Goal: Communication & Community: Answer question/provide support

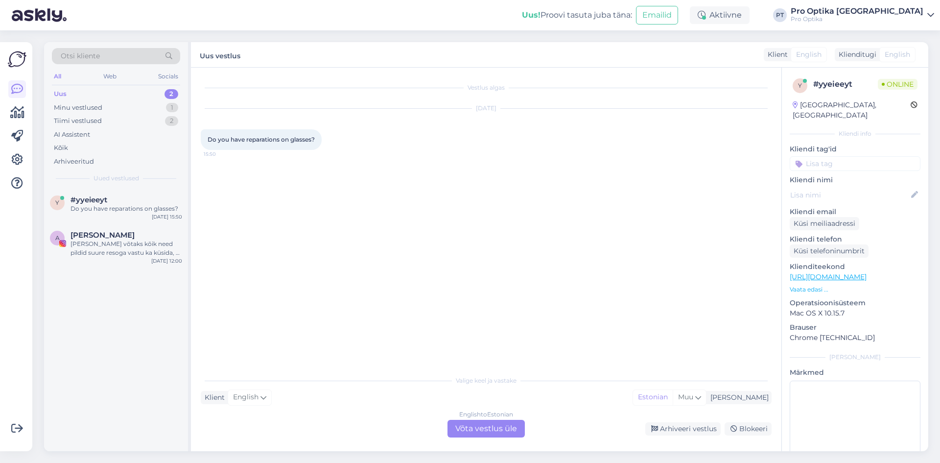
click at [493, 430] on div "English to Estonian Võta vestlus üle" at bounding box center [486, 429] width 77 height 18
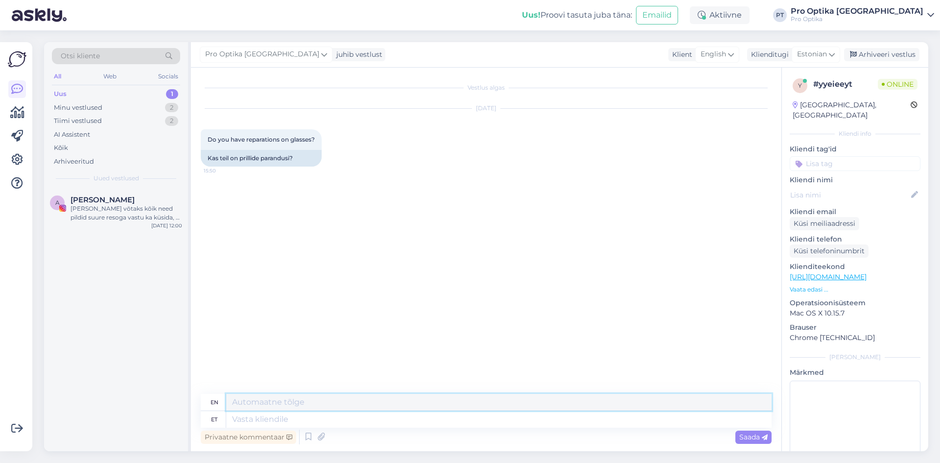
click at [299, 405] on textarea at bounding box center [499, 402] width 546 height 17
click at [293, 423] on textarea at bounding box center [499, 419] width 546 height 17
type textarea "Tere!"
type textarea "Hello!"
type textarea "Oleneb"
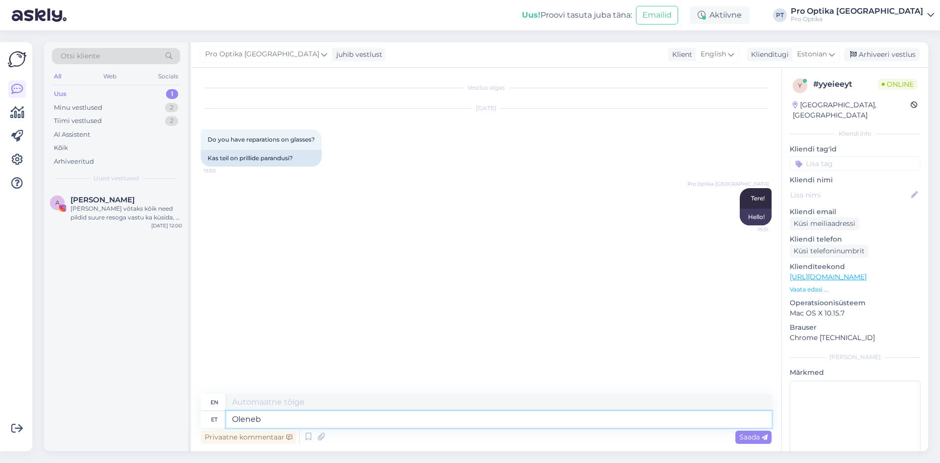
type textarea "Depends"
type textarea "Oleneb mis"
type textarea "It depends on what"
type textarea "Oleneb mis prillil vi"
type textarea "Depends on the glasses"
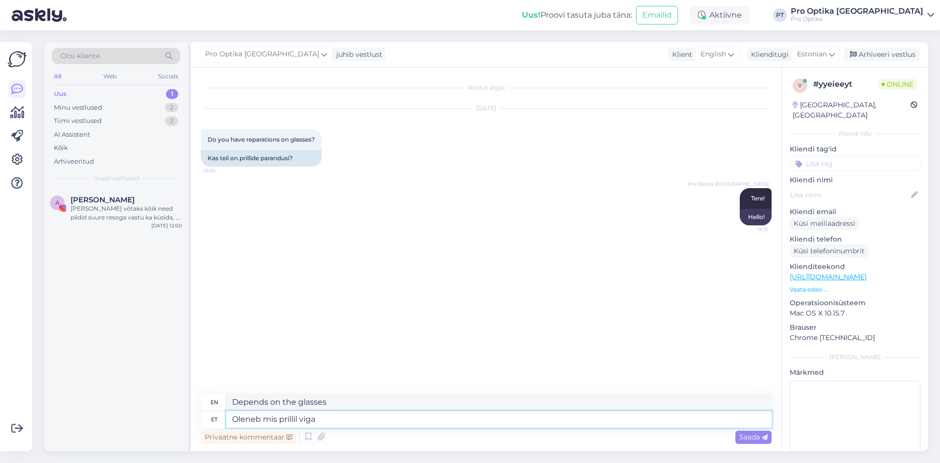
type textarea "Oleneb mis prillil viga?"
type textarea "It depends on what's wrong with the glasses."
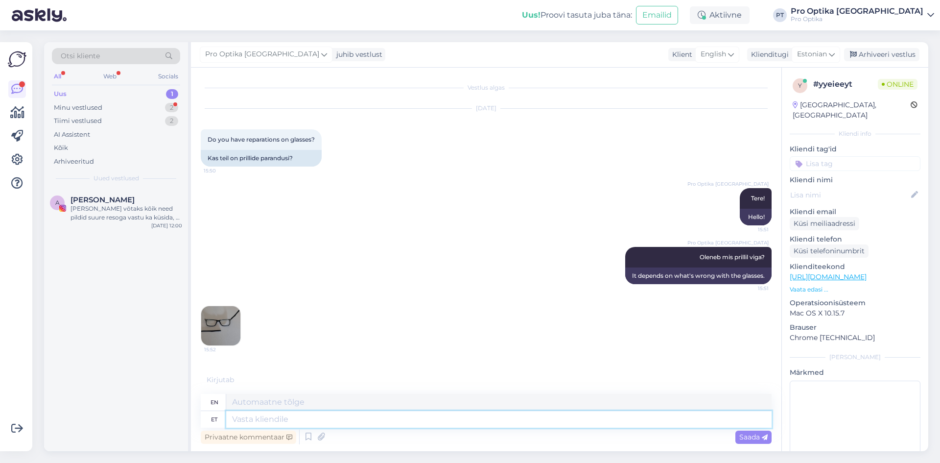
click at [361, 415] on textarea at bounding box center [499, 419] width 546 height 17
click at [232, 330] on img at bounding box center [220, 325] width 39 height 39
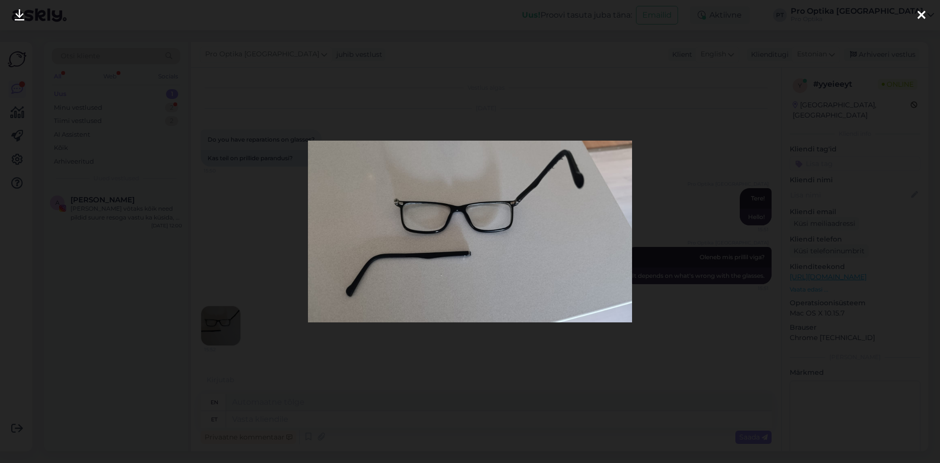
click at [232, 330] on div at bounding box center [470, 231] width 940 height 463
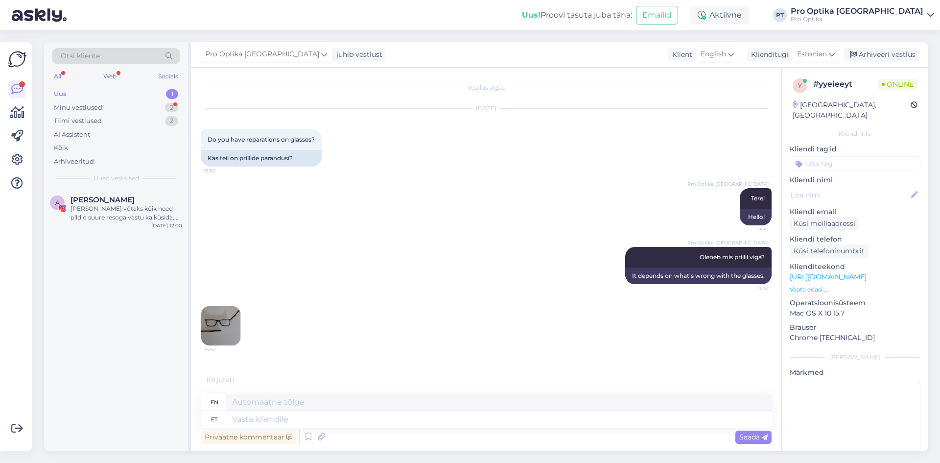
click at [232, 330] on img at bounding box center [220, 325] width 39 height 39
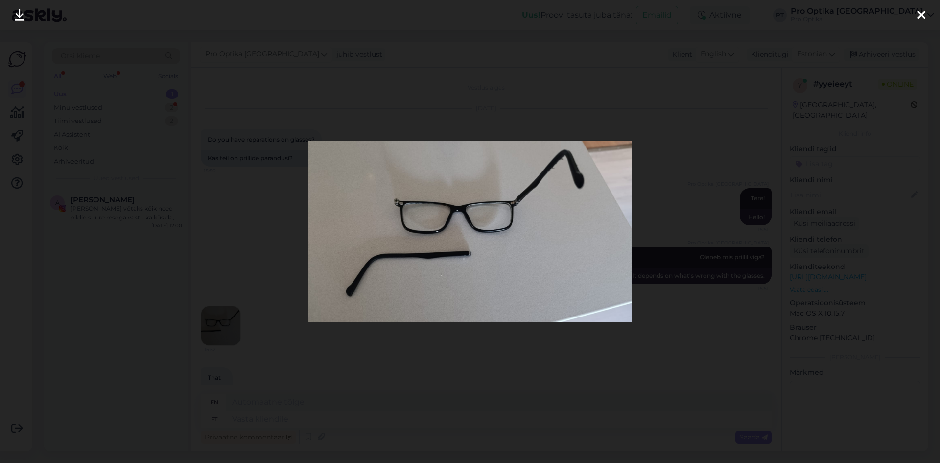
scroll to position [30, 0]
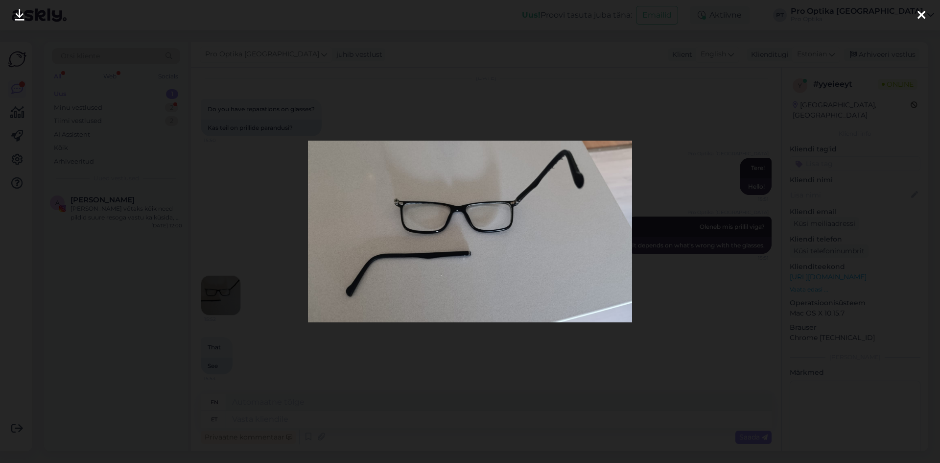
click at [920, 11] on icon at bounding box center [922, 15] width 8 height 13
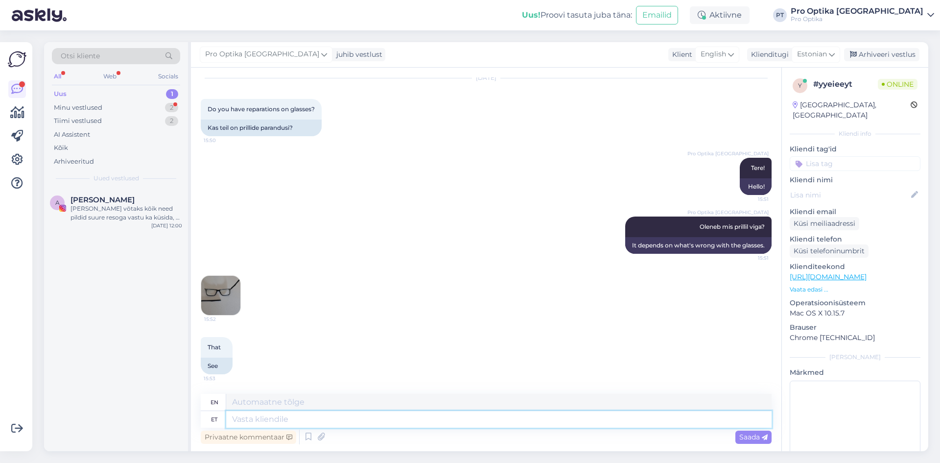
click at [349, 417] on textarea at bounding box center [499, 419] width 546 height 17
type textarea "Kas"
type textarea "Is"
type textarea "Kas kruvi"
type textarea "Is the screw"
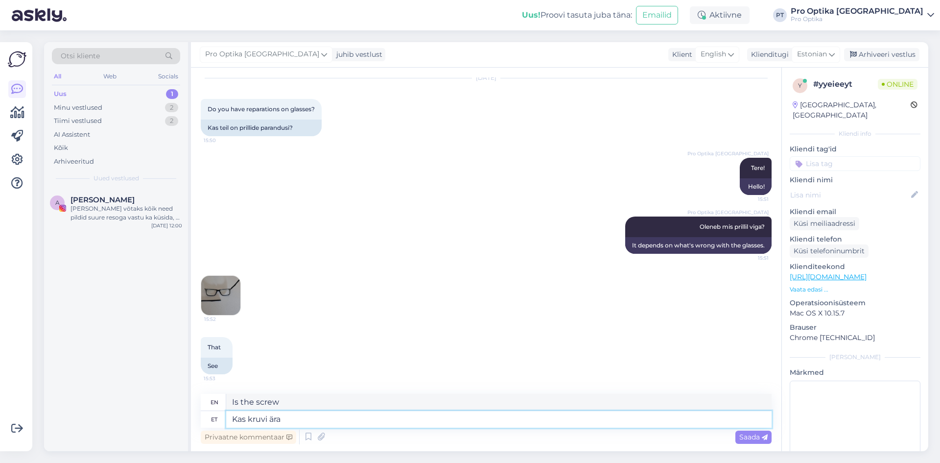
type textarea "Kas kruvi ära v"
type textarea "Do you screw it?"
type textarea "Kas kruvi ära või m"
type textarea "Either screw it or"
type textarea "Kas kruvi ära või metalli"
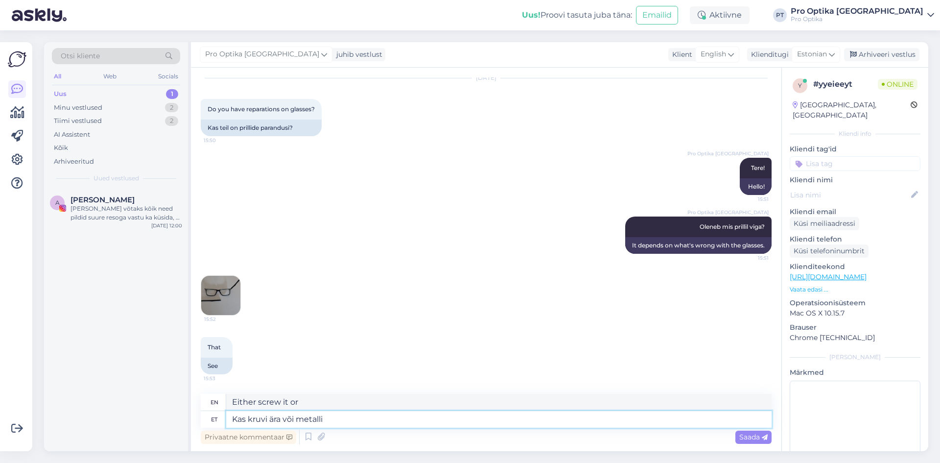
type textarea "Either screw it off or metal"
type textarea "Kas kruvi ära või metalli osa m"
type textarea "Either screw off or metal part"
type textarea "Kas kruvi ära või metalli osa [PERSON_NAME]"
type textarea "Either unscrew it or break the metal part"
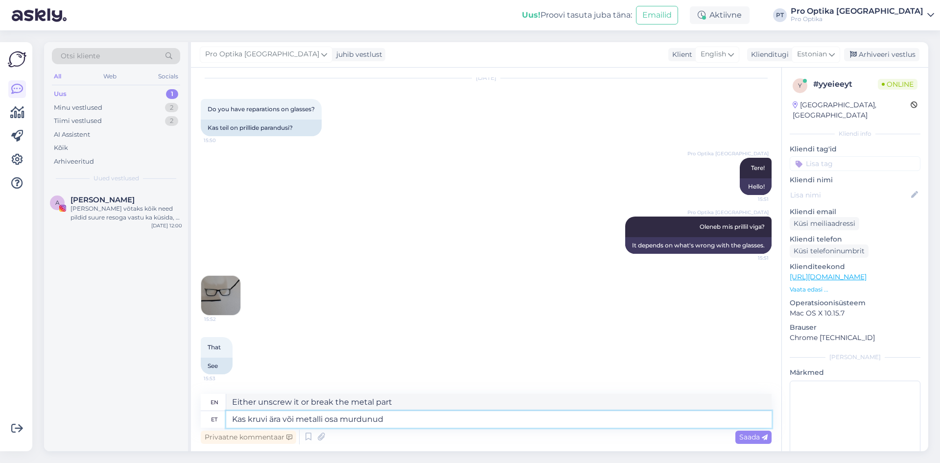
type textarea "Kas kruvi ära või metalli osa murdunud?"
type textarea "Is the screw loose or is the metal part broken?"
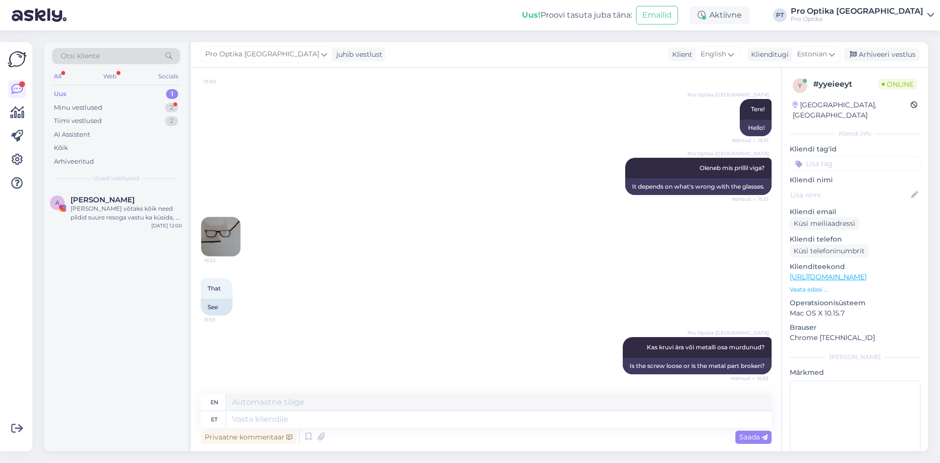
scroll to position [148, 0]
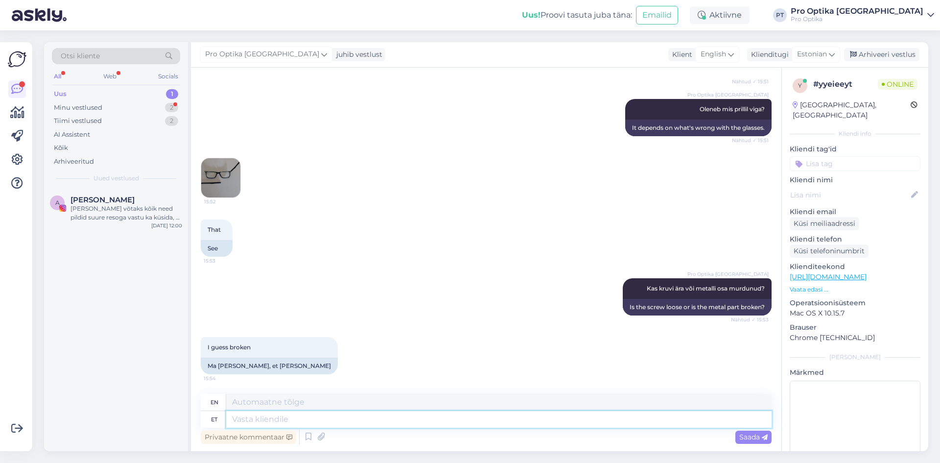
click at [452, 420] on textarea at bounding box center [499, 419] width 546 height 17
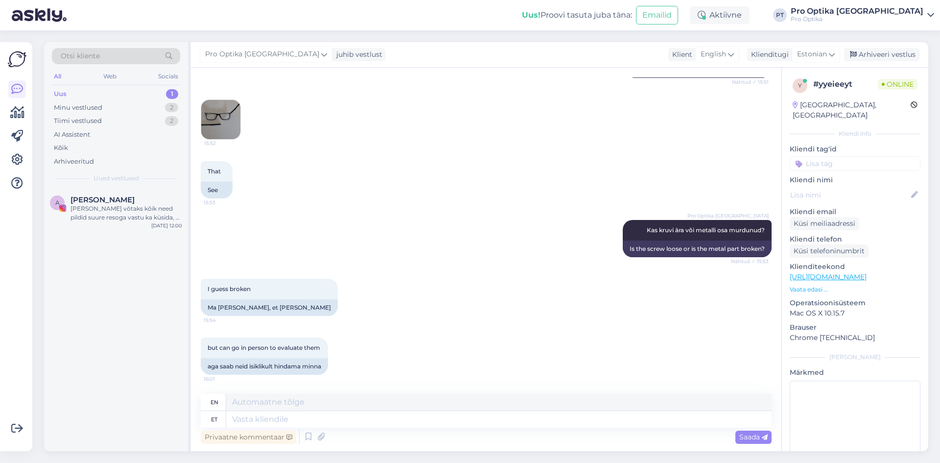
scroll to position [207, 0]
click at [310, 417] on textarea at bounding box center [499, 419] width 546 height 17
click at [308, 423] on textarea at bounding box center [499, 419] width 546 height 17
type textarea "Soovitan"
type textarea "I recommend"
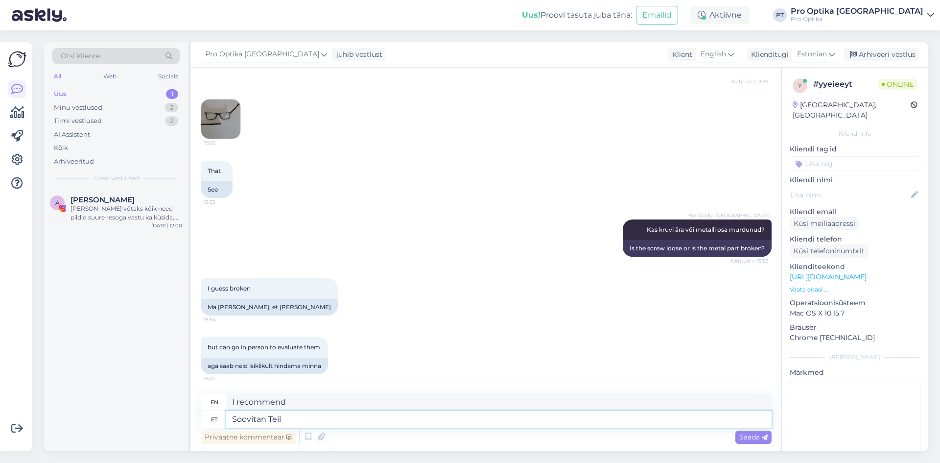
type textarea "Soovitan Teil"
type textarea "I recommend you"
type textarea "Soovitan Teil minna"
type textarea "I recommend you go."
type textarea "Soovitan Teil minna kas ke"
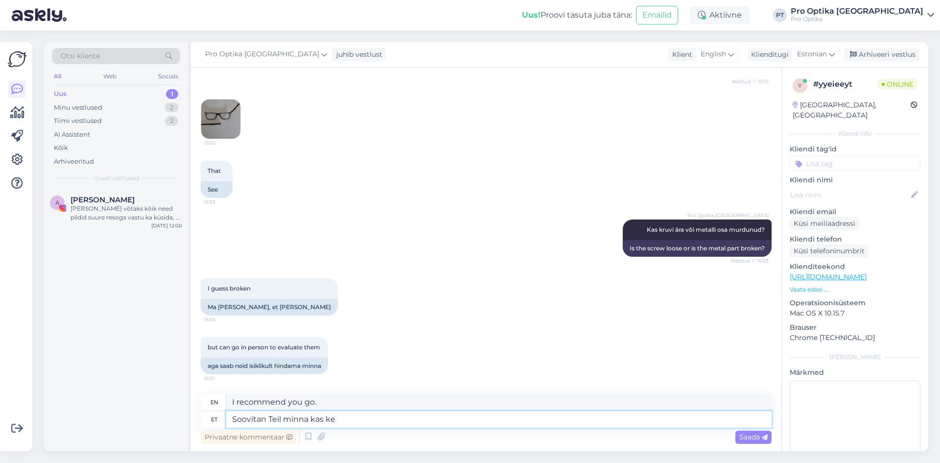
type textarea "I recommend you go either"
type textarea "Soovitan Teil minna kas kellassepa"
type textarea "I recommend you go to either a watchmaker"
type textarea "Soovitan Teil minna kas kellassepa juurde v"
type textarea "I recommend you go to a watchmaker or"
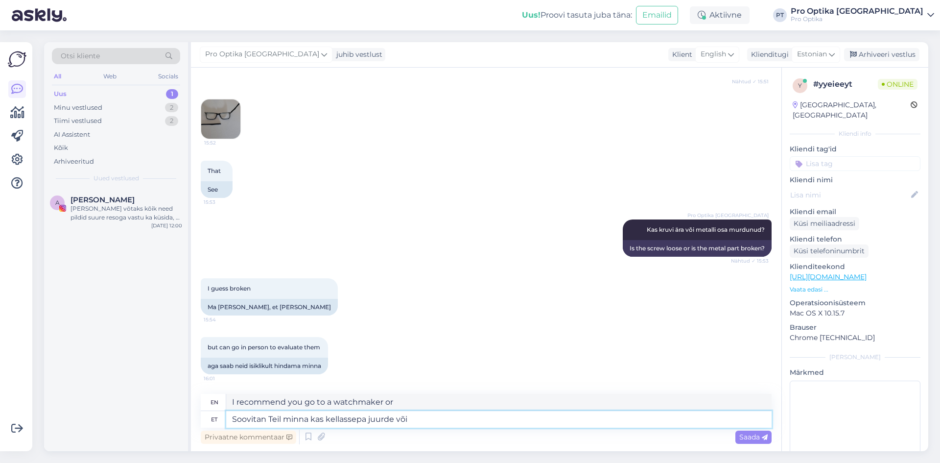
type textarea "Soovitan Teil minna kas kellassepa juurde või k"
type textarea "I recommend you either go to a watchmaker or"
type textarea "Soovitan Teil minna kas kellassepa juurde või kullassepa j"
type textarea "I recommend you go to either a watchmaker or a jeweler."
type textarea "Soovitan Teil minna kas kellassepa juurde või kullassepa juurde,"
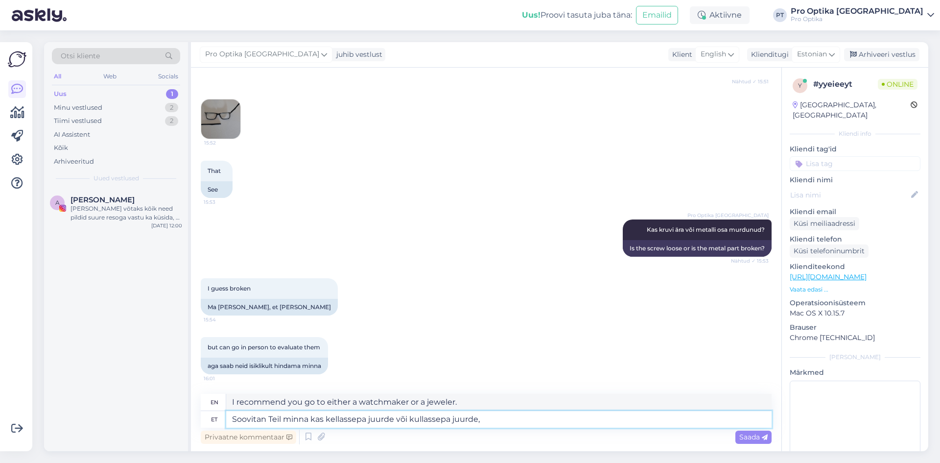
type textarea "I recommend you go to either a watchmaker or a jeweler,"
type textarea "Soovitan Teil minna kas kellassepa juurde või kullassepa juurde, nemad"
type textarea "I recommend you go to either a watchmaker or a jeweler, they"
type textarea "Soovitan Teil minna kas kellassepa juurde või kullassepa juurde, nemad teevad"
type textarea "I recommend you go to a watchmaker or a jeweler, they will do it."
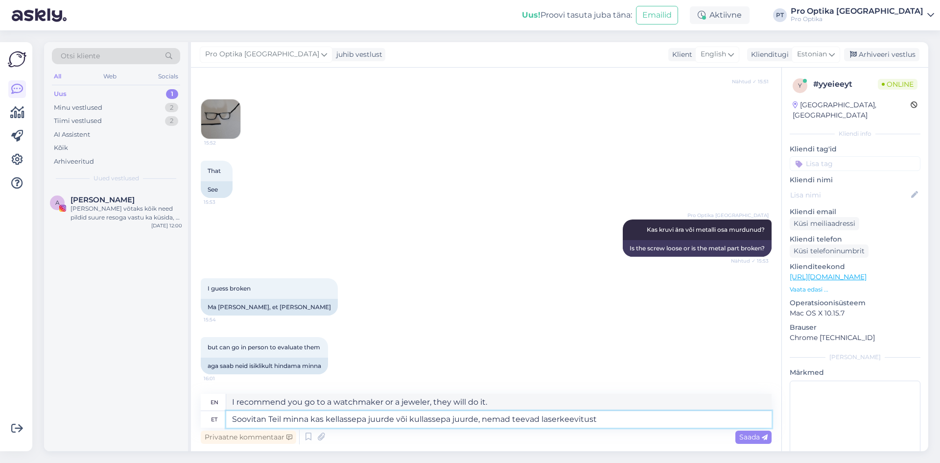
type textarea "Soovitan Teil minna kas kellassepa juurde või kullassepa juurde, nemad teevad l…"
type textarea "I recommend you go to either a watchmaker or a [PERSON_NAME], they do laser wel…"
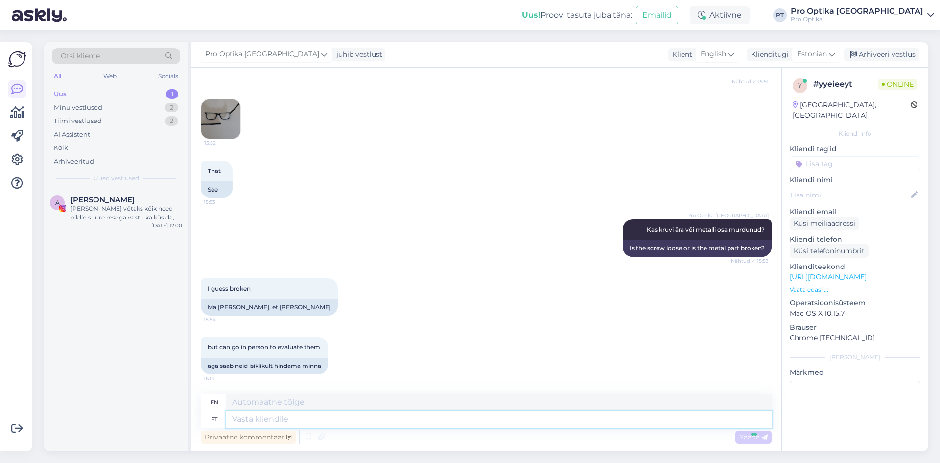
scroll to position [283, 0]
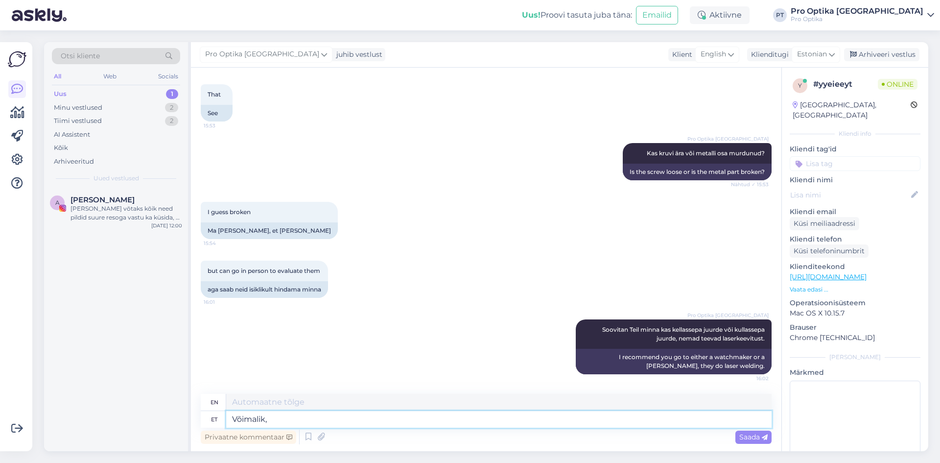
type textarea "Võimalik,"
type textarea "Possibly,"
type textarea "Võimalik, et"
type textarea "It is possible that"
type textarea "Võimalik, et saate a"
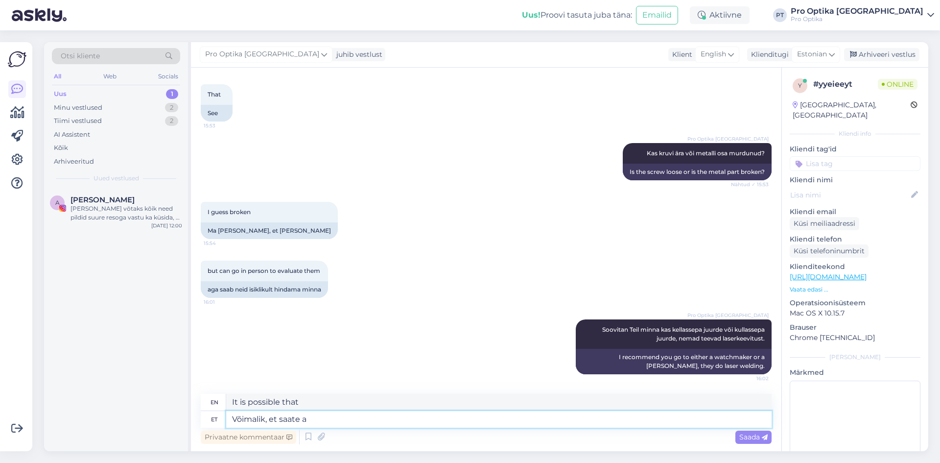
type textarea "You may be able to"
type textarea "Võimalik, et saate abi s"
type textarea "You may be able to get help."
type textarea "Võimalik, et saate abi sealt."
type textarea "You may be able to get help there."
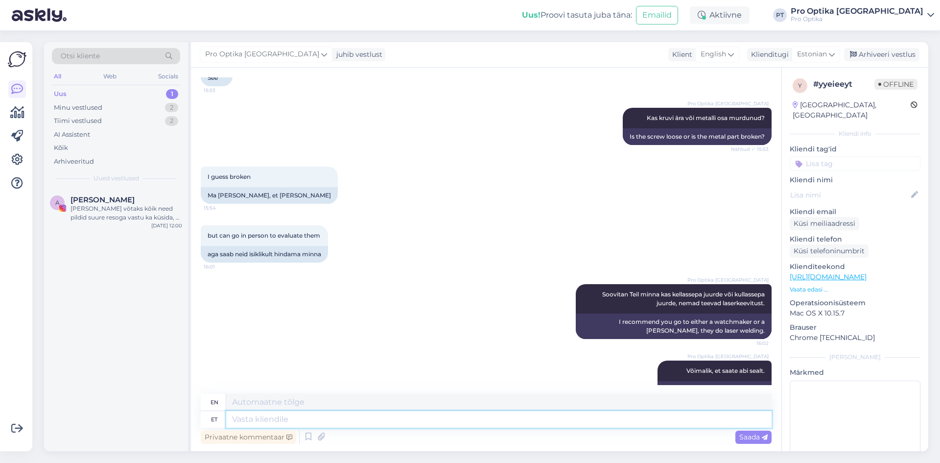
scroll to position [342, 0]
